Goal: Task Accomplishment & Management: Use online tool/utility

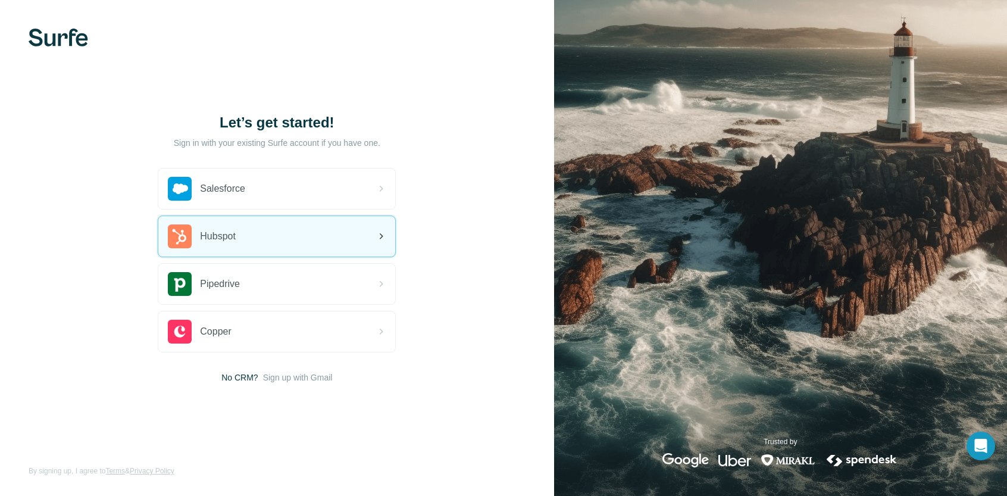
click at [278, 245] on div "Hubspot" at bounding box center [276, 236] width 237 height 40
click at [314, 239] on div "Hubspot" at bounding box center [276, 236] width 237 height 40
